Goal: Information Seeking & Learning: Learn about a topic

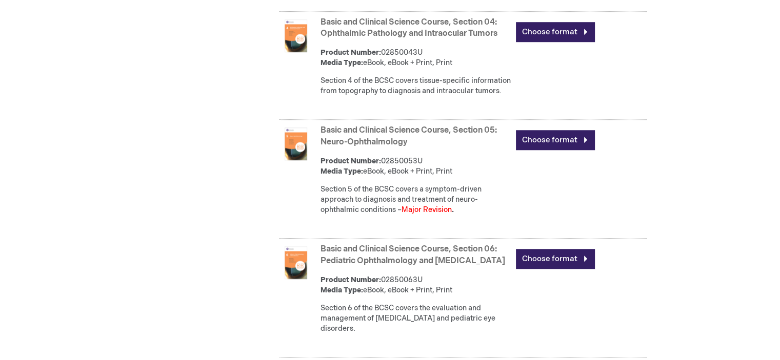
scroll to position [872, 0]
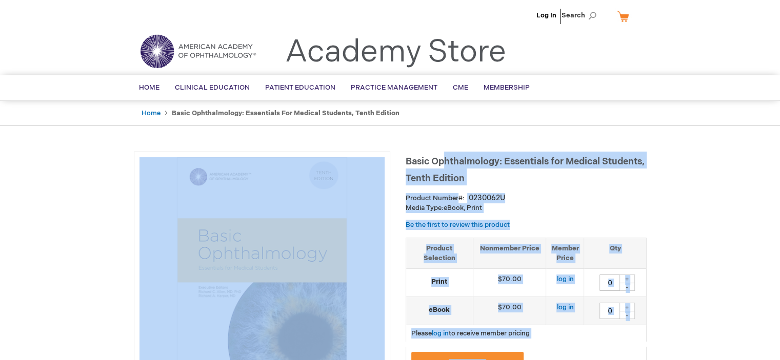
drag, startPoint x: 404, startPoint y: 159, endPoint x: 446, endPoint y: 163, distance: 42.2
click at [446, 163] on span "Basic Ophthalmology: Essentials for Medical Students, Tenth Edition" at bounding box center [525, 170] width 239 height 28
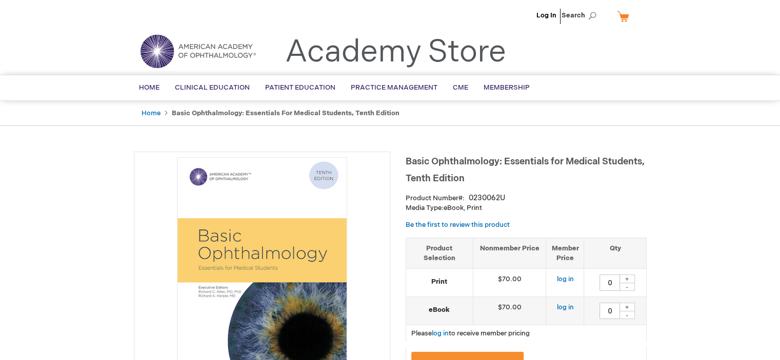
click at [482, 163] on span "Basic Ophthalmology: Essentials for Medical Students, Tenth Edition" at bounding box center [525, 170] width 239 height 28
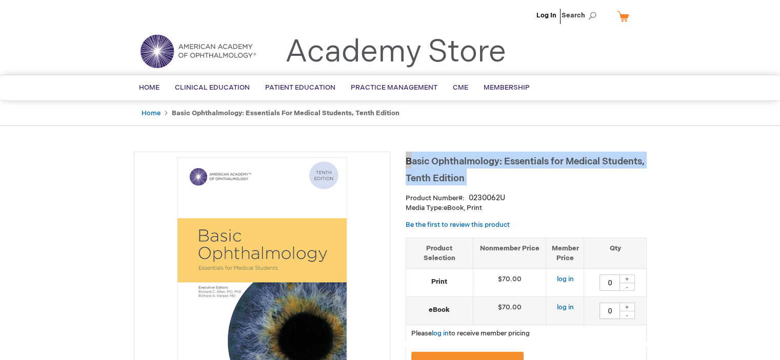
click at [482, 163] on span "Basic Ophthalmology: Essentials for Medical Students, Tenth Edition" at bounding box center [525, 170] width 239 height 28
click at [483, 163] on span "Basic Ophthalmology: Essentials for Medical Students, Tenth Edition" at bounding box center [525, 170] width 239 height 28
click at [473, 172] on h1 "Basic Ophthalmology: Essentials for Medical Students, Tenth Edition" at bounding box center [526, 169] width 241 height 34
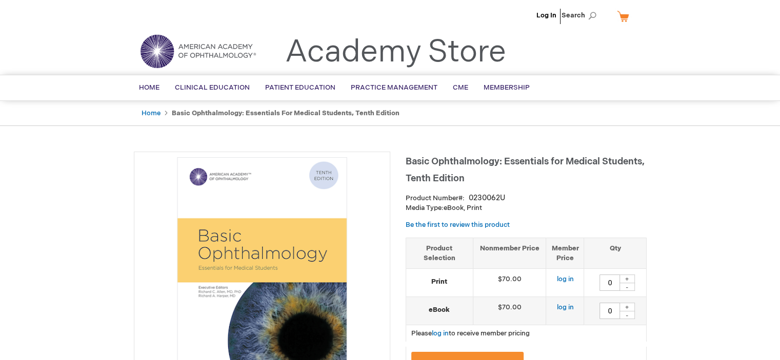
click at [410, 160] on span "Basic Ophthalmology: Essentials for Medical Students, Tenth Edition" at bounding box center [525, 170] width 239 height 28
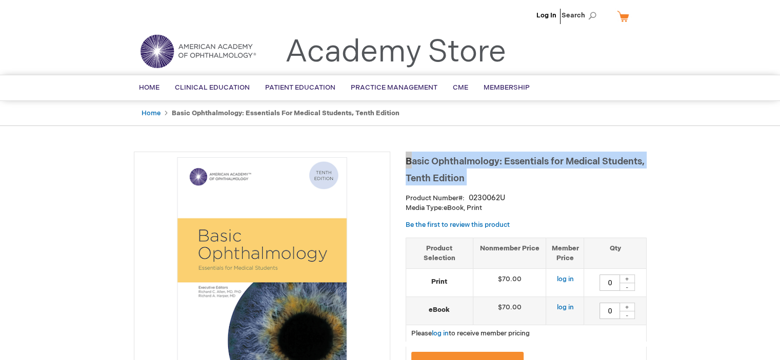
click at [410, 160] on span "Basic Ophthalmology: Essentials for Medical Students, Tenth Edition" at bounding box center [525, 170] width 239 height 28
click at [455, 164] on span "Basic Ophthalmology: Essentials for Medical Students, Tenth Edition" at bounding box center [525, 170] width 239 height 28
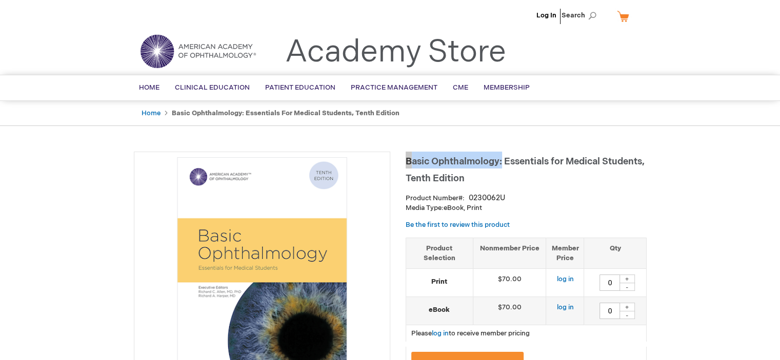
drag, startPoint x: 501, startPoint y: 160, endPoint x: 408, endPoint y: 159, distance: 93.3
click at [408, 159] on span "Basic Ophthalmology: Essentials for Medical Students, Tenth Edition" at bounding box center [525, 170] width 239 height 28
copy span "Basic Ophthalmology:"
